Goal: Task Accomplishment & Management: Manage account settings

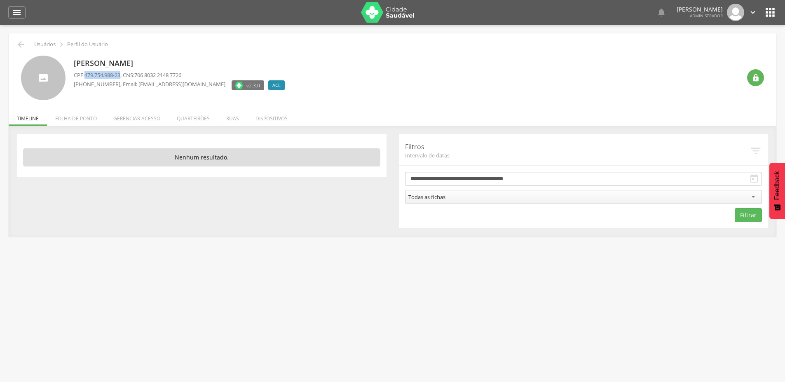
drag, startPoint x: 87, startPoint y: 75, endPoint x: 144, endPoint y: 80, distance: 57.6
click at [120, 74] on span "479.754.988-23" at bounding box center [103, 74] width 36 height 7
copy span "479.754.988-23"
click at [756, 76] on icon "" at bounding box center [756, 78] width 8 height 8
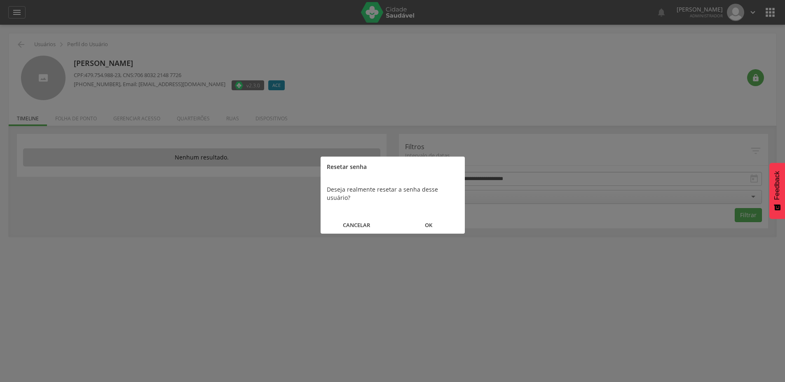
click at [422, 220] on button "OK" at bounding box center [429, 225] width 72 height 18
click at [369, 187] on b "g5ob" at bounding box center [368, 190] width 14 height 8
copy b "g5ob"
click at [393, 211] on button "FECHAR" at bounding box center [393, 217] width 144 height 18
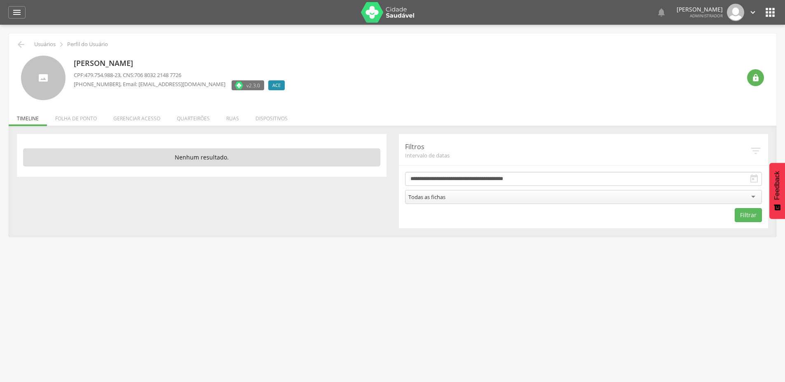
click at [184, 126] on div "**********" at bounding box center [393, 181] width 768 height 111
click at [184, 115] on li "Quarteirões" at bounding box center [193, 116] width 49 height 19
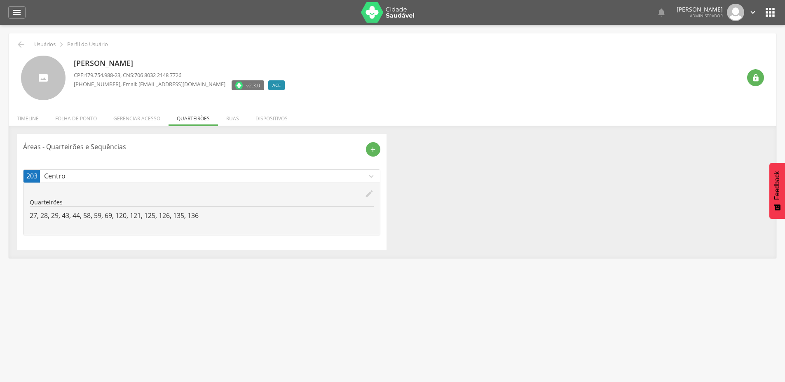
click at [144, 113] on li "Gerenciar acesso" at bounding box center [136, 116] width 63 height 19
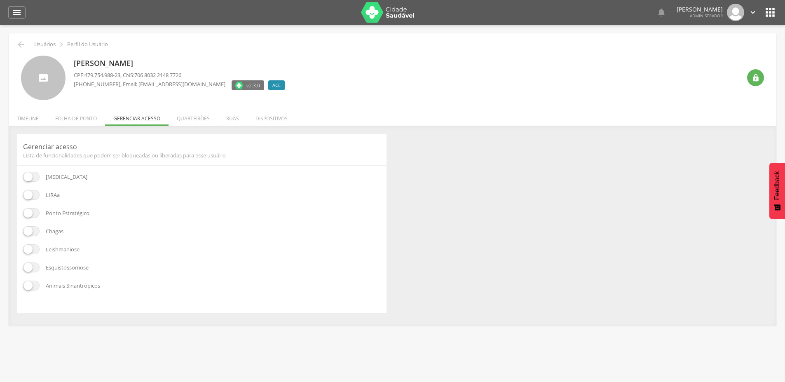
click at [34, 200] on div "[MEDICAL_DATA] [GEOGRAPHIC_DATA] Ponto Estratégico [GEOGRAPHIC_DATA] Leishmanio…" at bounding box center [201, 239] width 357 height 135
click at [37, 217] on span at bounding box center [31, 213] width 16 height 10
drag, startPoint x: 35, startPoint y: 196, endPoint x: 36, endPoint y: 210, distance: 13.7
click at [35, 196] on span at bounding box center [31, 195] width 16 height 10
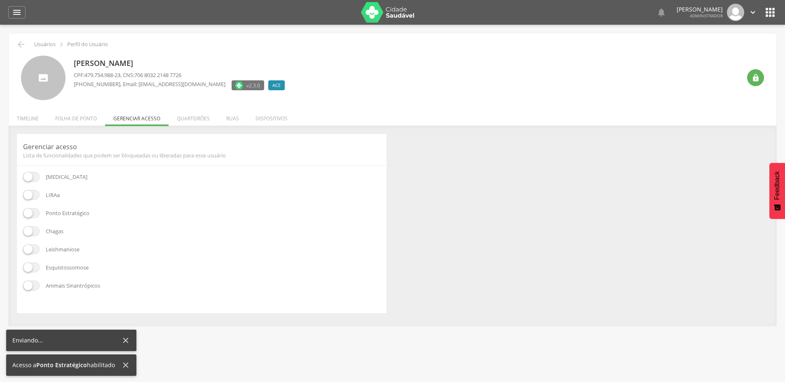
click at [38, 233] on label at bounding box center [31, 231] width 16 height 10
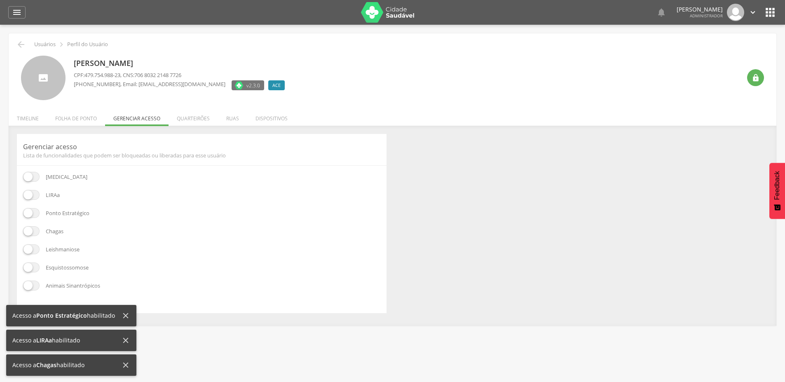
click at [33, 251] on span at bounding box center [31, 249] width 16 height 10
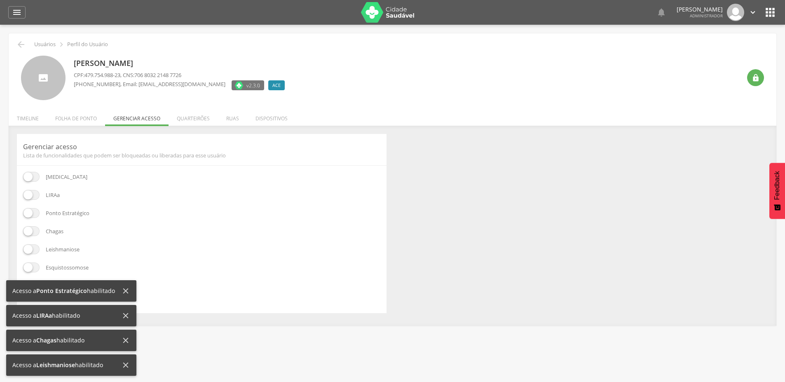
click at [32, 270] on span at bounding box center [31, 268] width 16 height 10
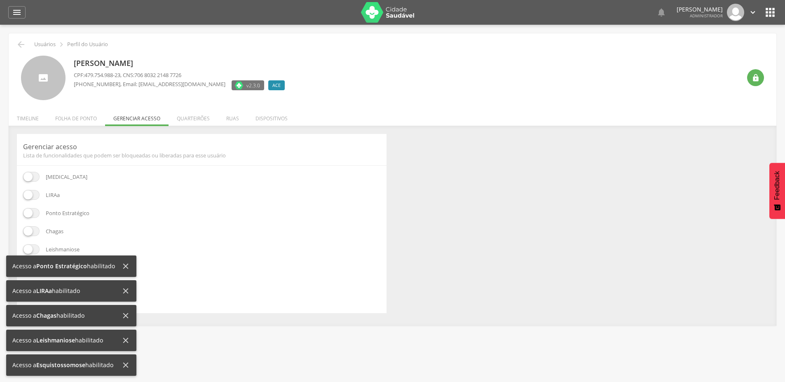
click at [119, 265] on div "Acesso a Ponto Estratégico habilitado" at bounding box center [66, 266] width 109 height 8
click at [126, 269] on icon at bounding box center [125, 266] width 9 height 9
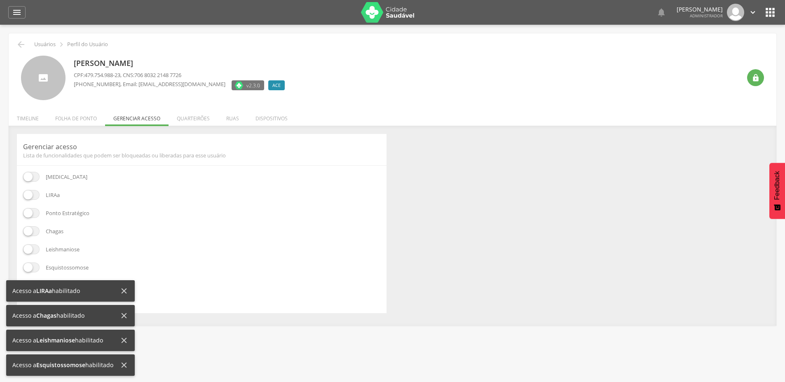
click at [123, 293] on icon at bounding box center [124, 291] width 9 height 9
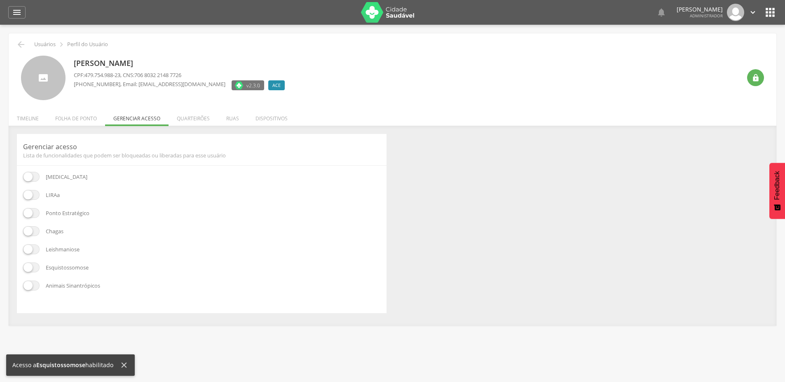
click at [32, 289] on span at bounding box center [31, 286] width 16 height 10
